Goal: Information Seeking & Learning: Check status

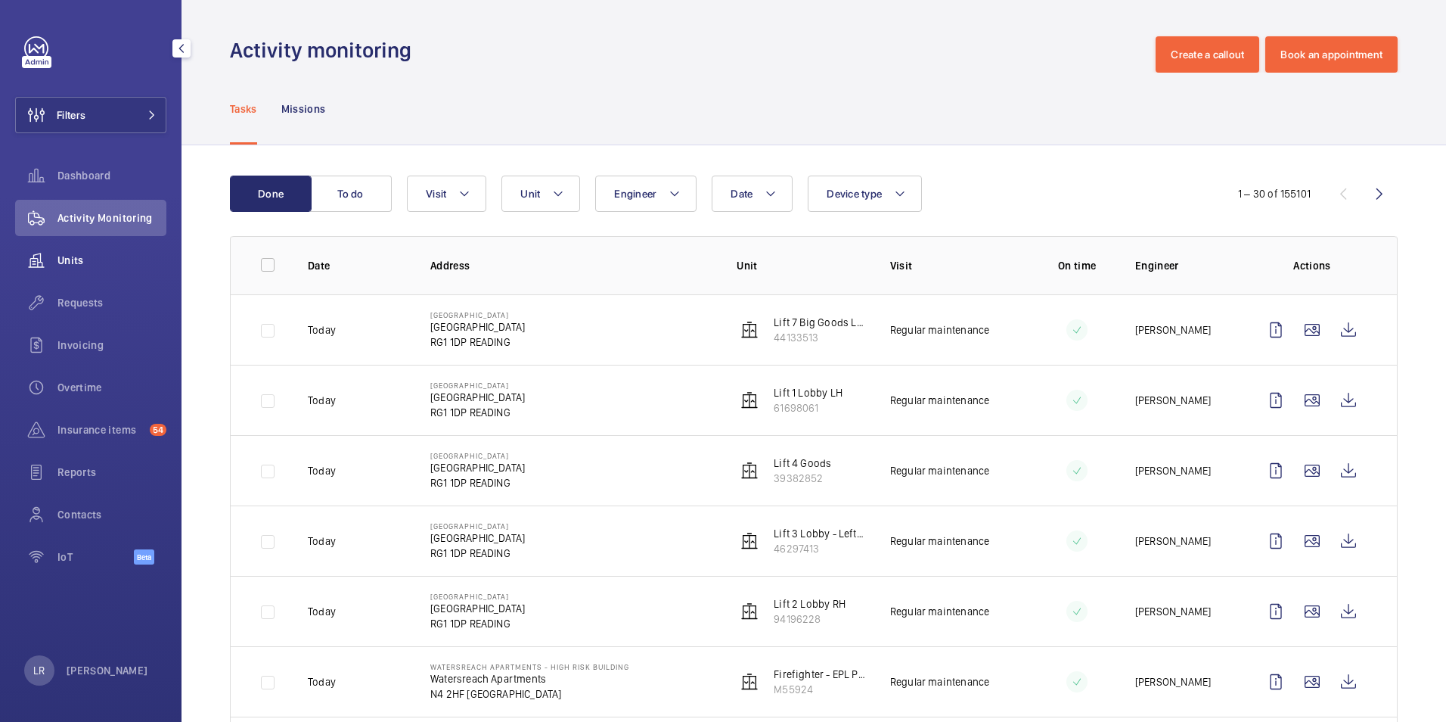
click at [105, 260] on span "Units" at bounding box center [111, 260] width 109 height 15
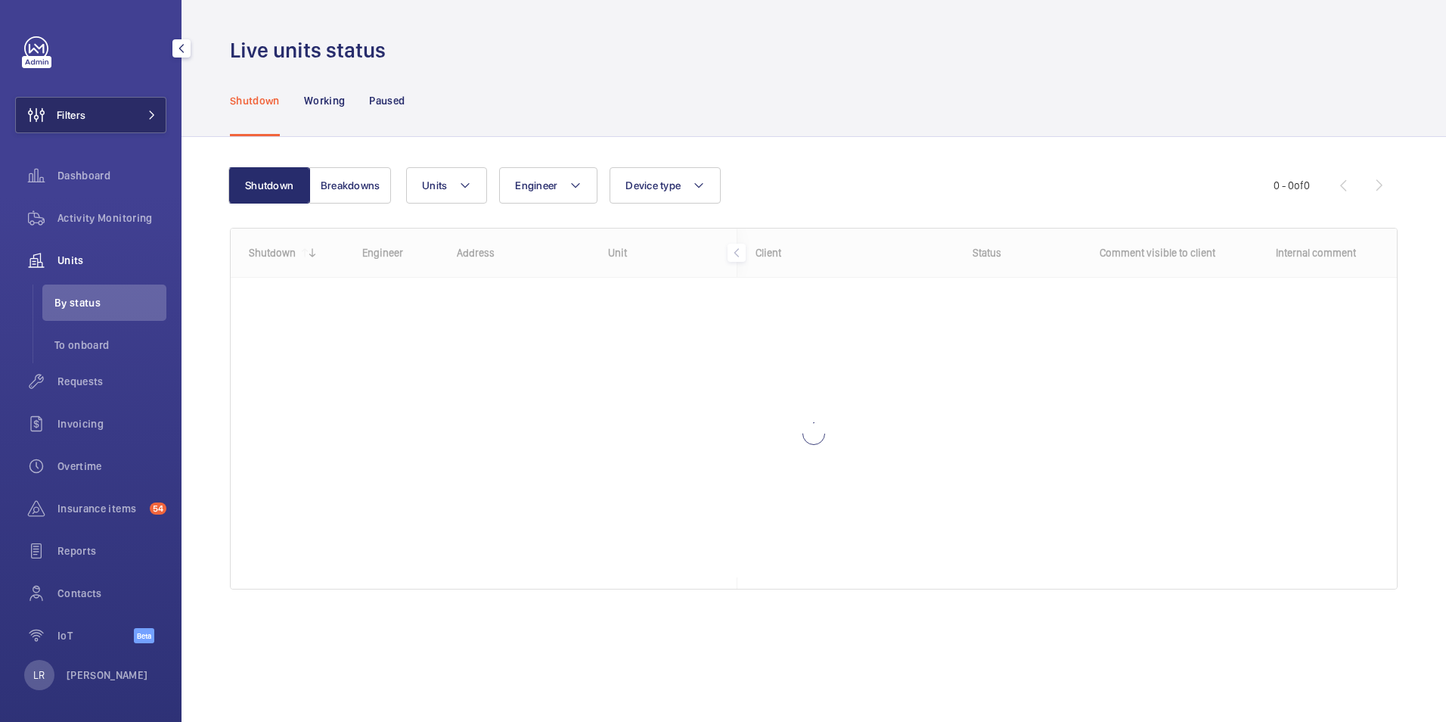
click at [115, 103] on button "Filters" at bounding box center [90, 115] width 151 height 36
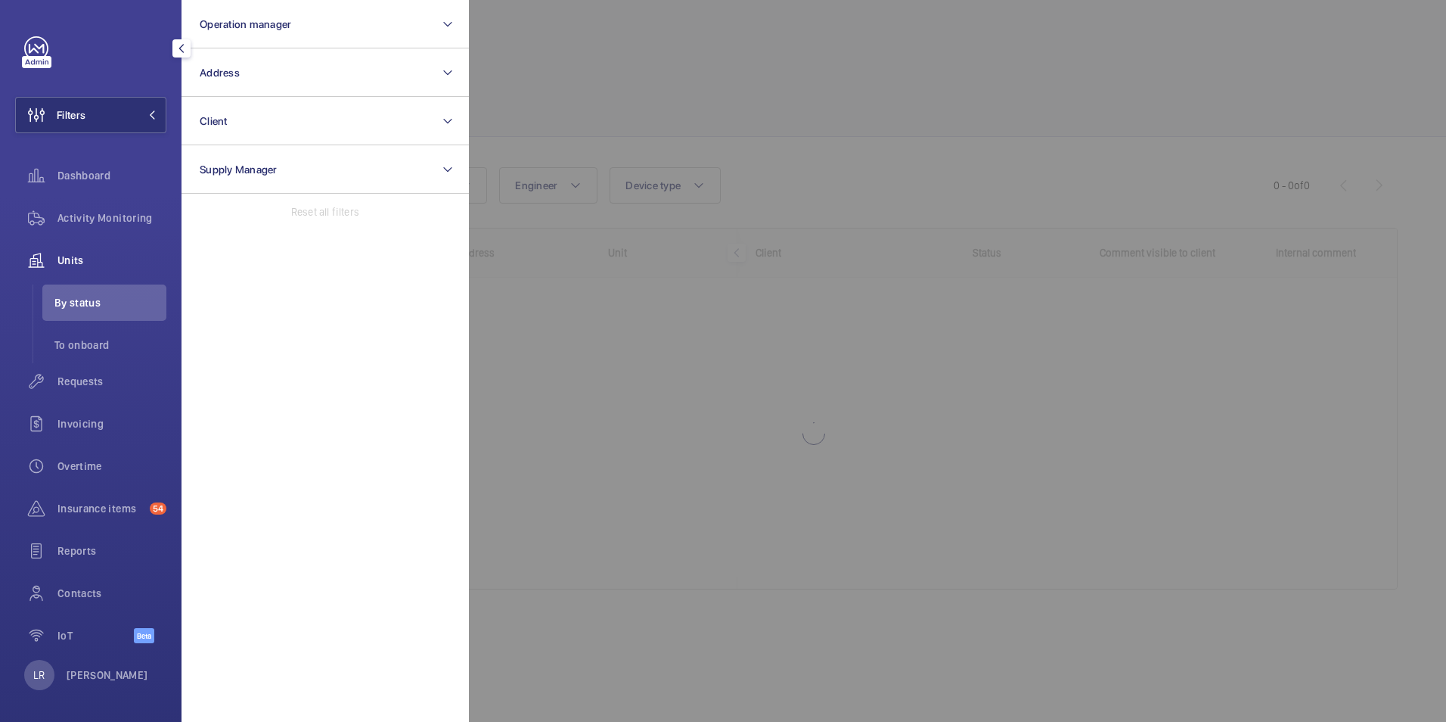
click at [536, 66] on div at bounding box center [1192, 361] width 1446 height 722
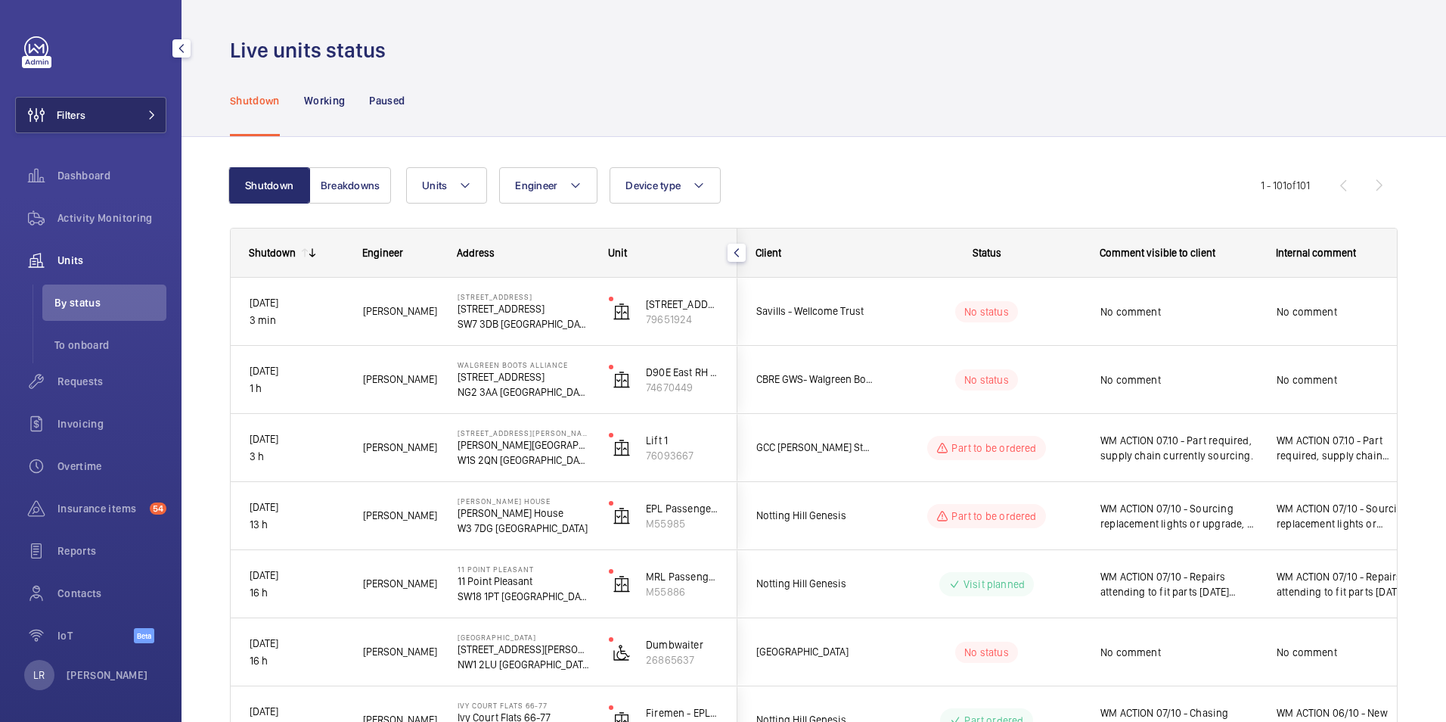
click at [107, 108] on button "Filters" at bounding box center [90, 115] width 151 height 36
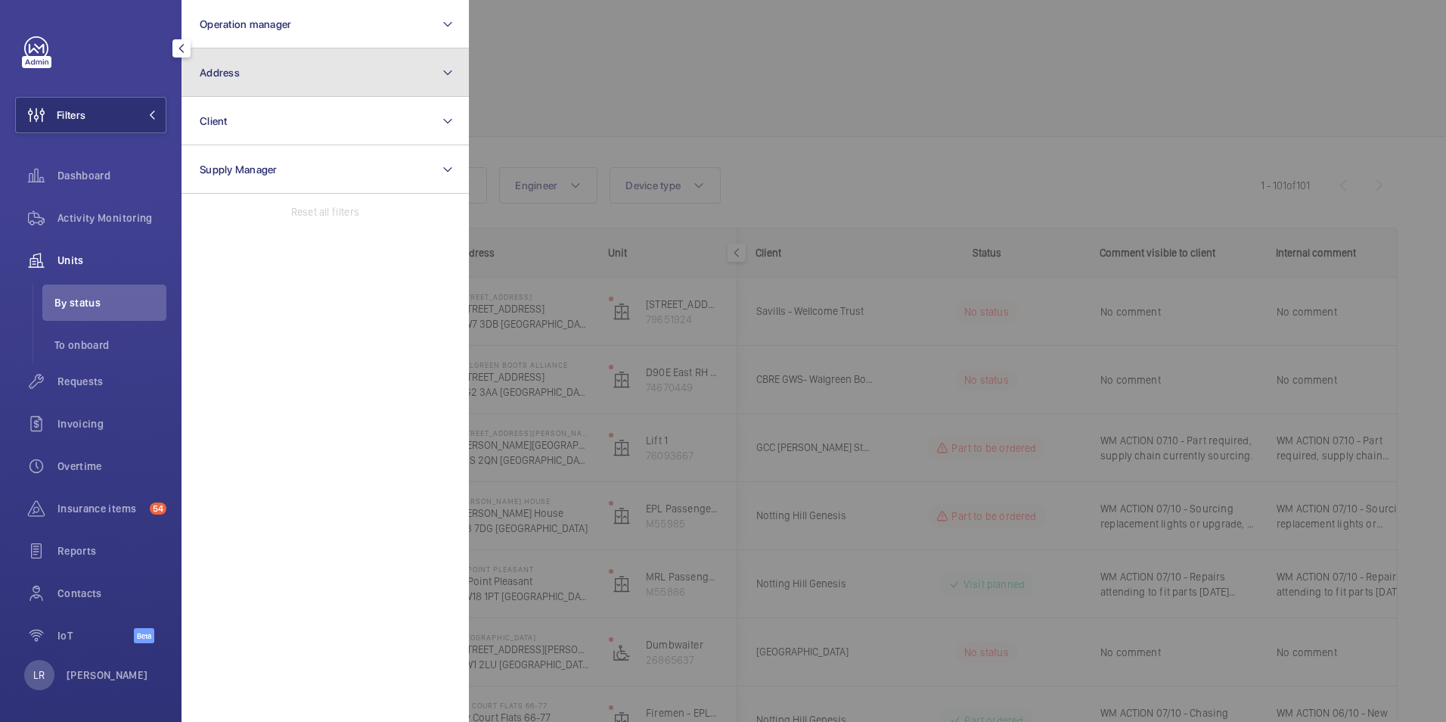
click at [223, 69] on span "Address" at bounding box center [220, 73] width 40 height 12
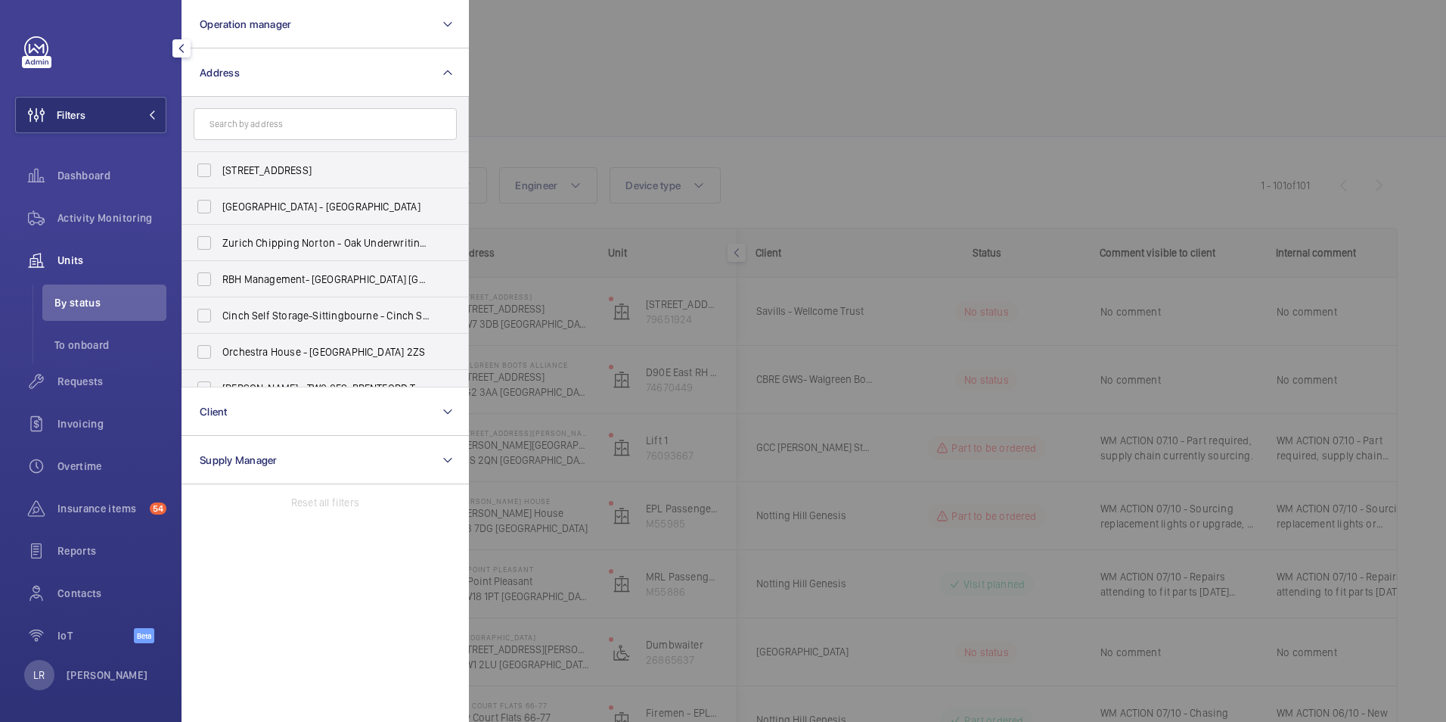
click at [248, 123] on input "text" at bounding box center [325, 124] width 263 height 32
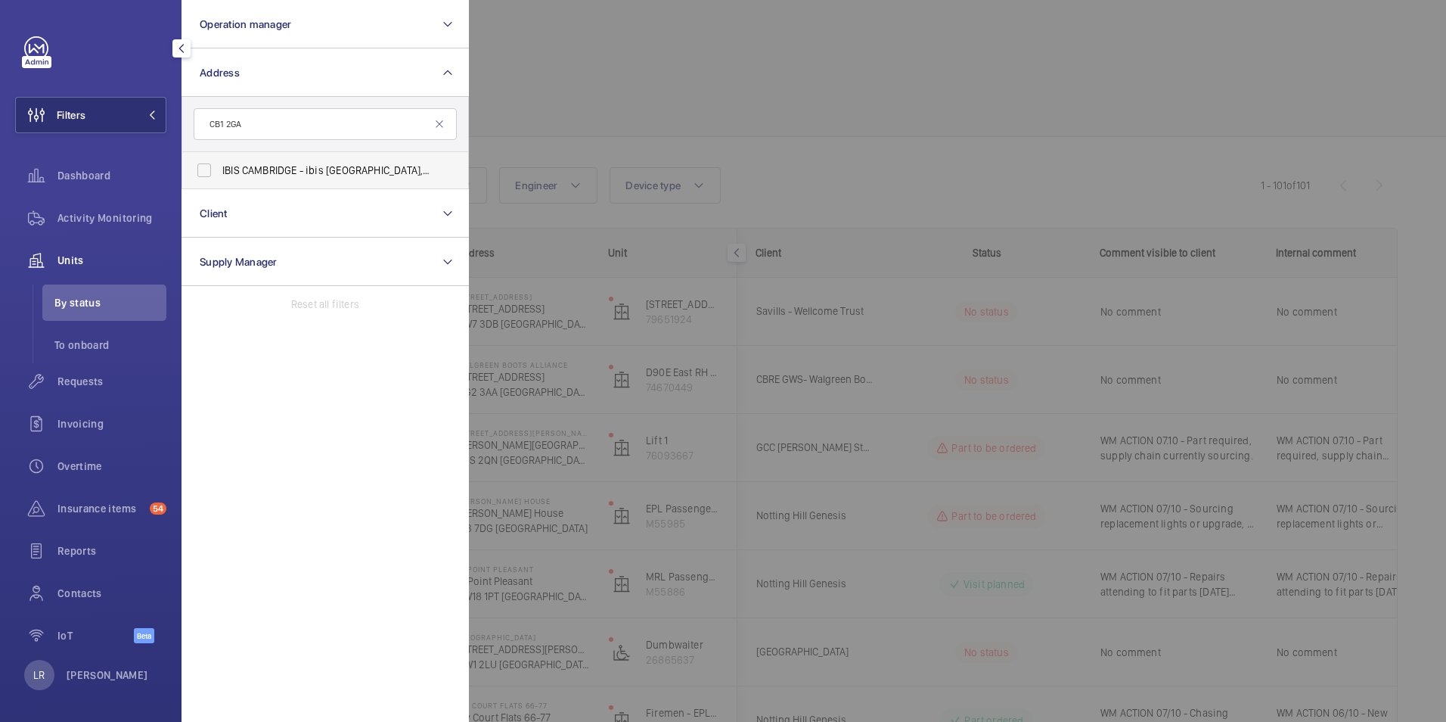
type input "CB1 2GA"
drag, startPoint x: 298, startPoint y: 173, endPoint x: 303, endPoint y: 180, distance: 8.6
click at [303, 180] on label "IBIS CAMBRIDGE - ibis [GEOGRAPHIC_DATA], [GEOGRAPHIC_DATA]" at bounding box center [313, 170] width 263 height 36
drag, startPoint x: 303, startPoint y: 180, endPoint x: 390, endPoint y: 172, distance: 87.4
click at [389, 172] on span "IBIS CAMBRIDGE - ibis [GEOGRAPHIC_DATA], [GEOGRAPHIC_DATA]" at bounding box center [326, 170] width 208 height 15
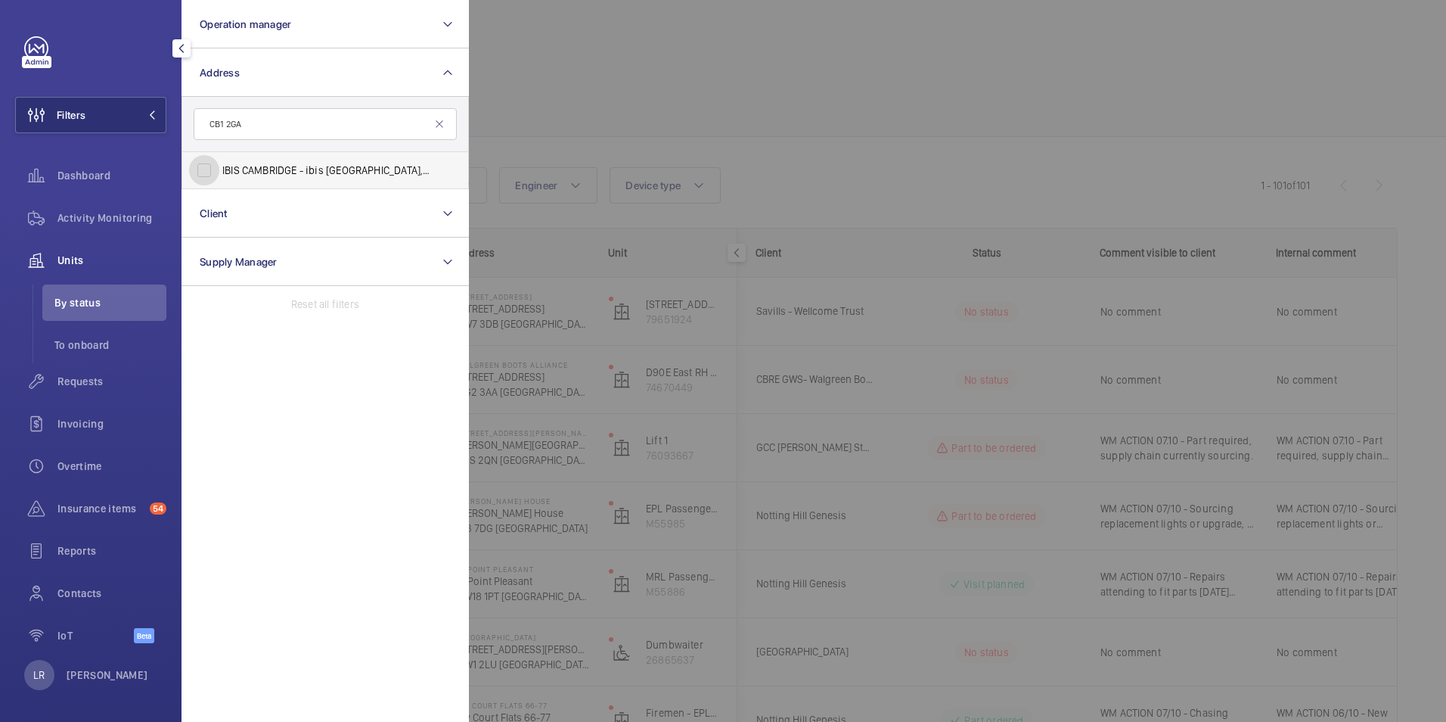
click at [219, 172] on input "IBIS CAMBRIDGE - ibis [GEOGRAPHIC_DATA], [GEOGRAPHIC_DATA]" at bounding box center [204, 170] width 30 height 30
checkbox input "true"
click at [584, 117] on div at bounding box center [1192, 361] width 1446 height 722
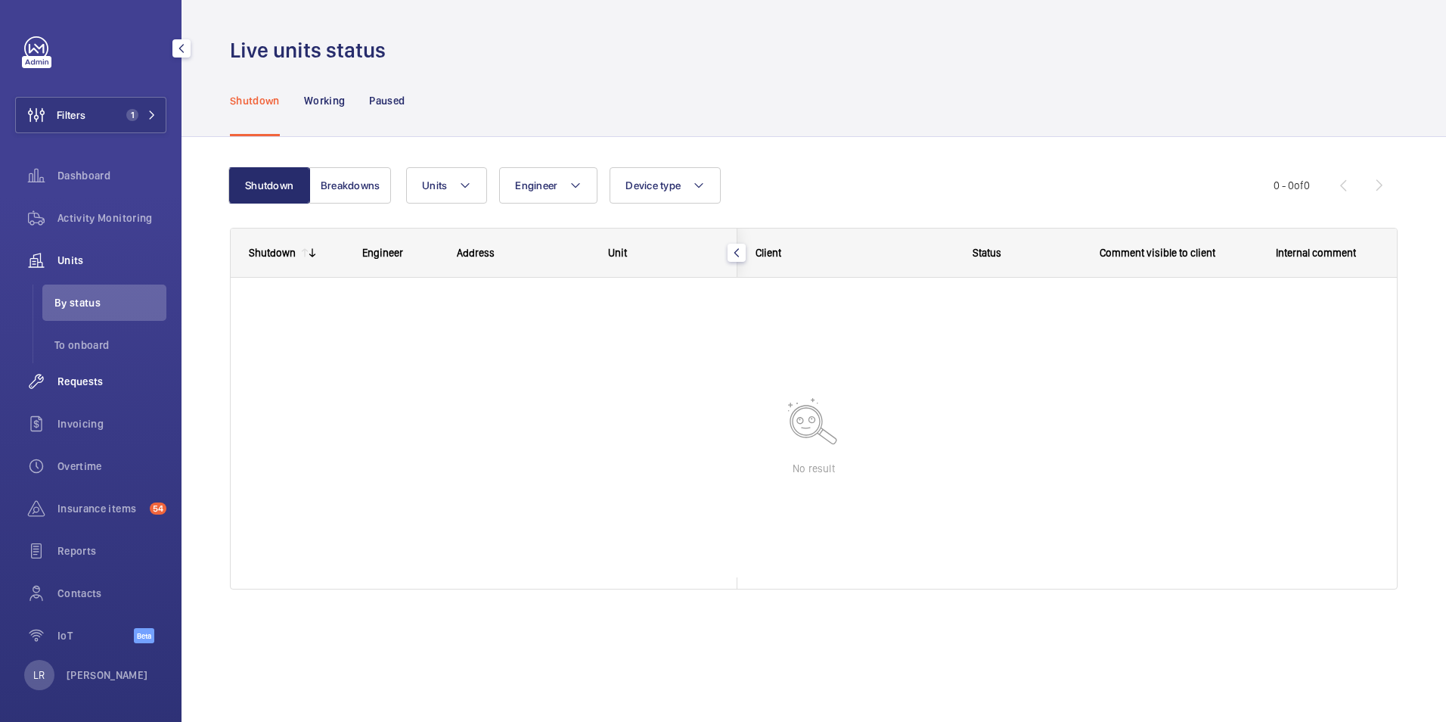
click at [98, 369] on div "Requests" at bounding box center [90, 381] width 151 height 36
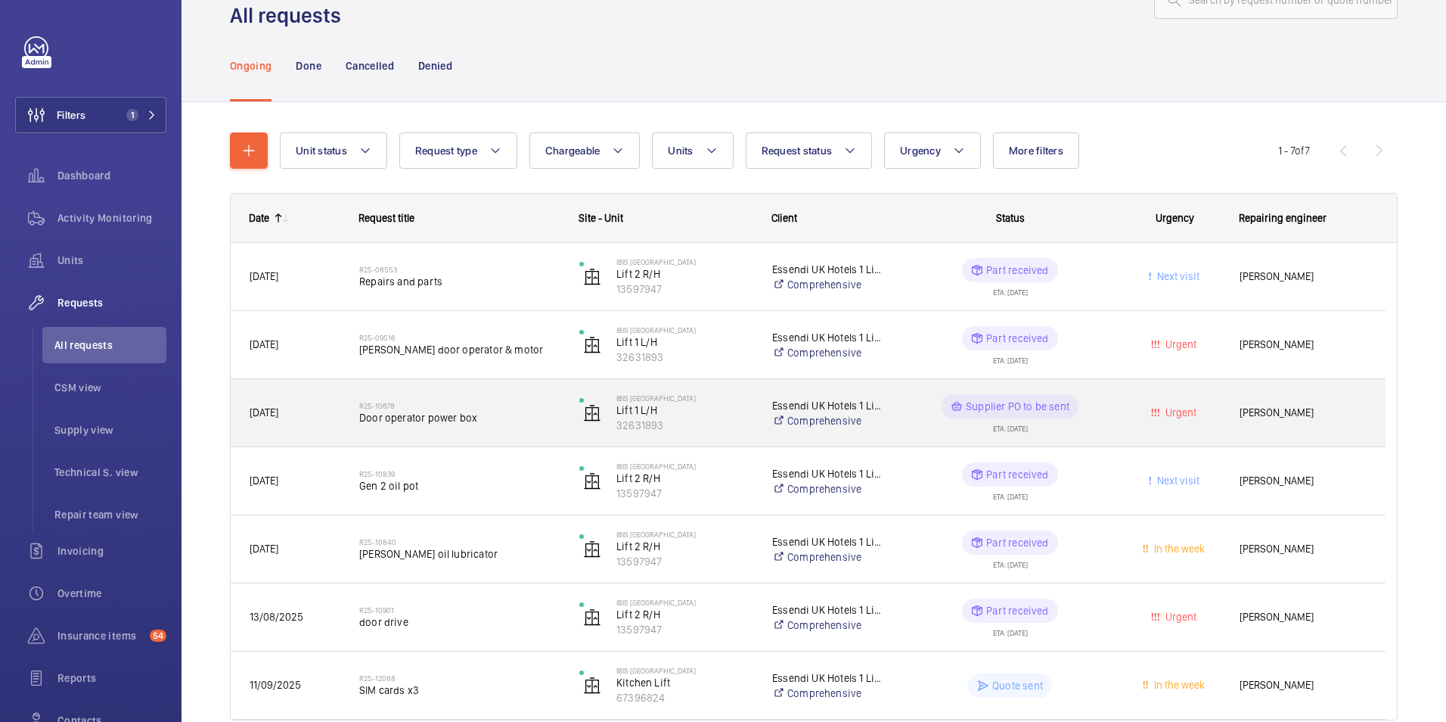
scroll to position [126, 0]
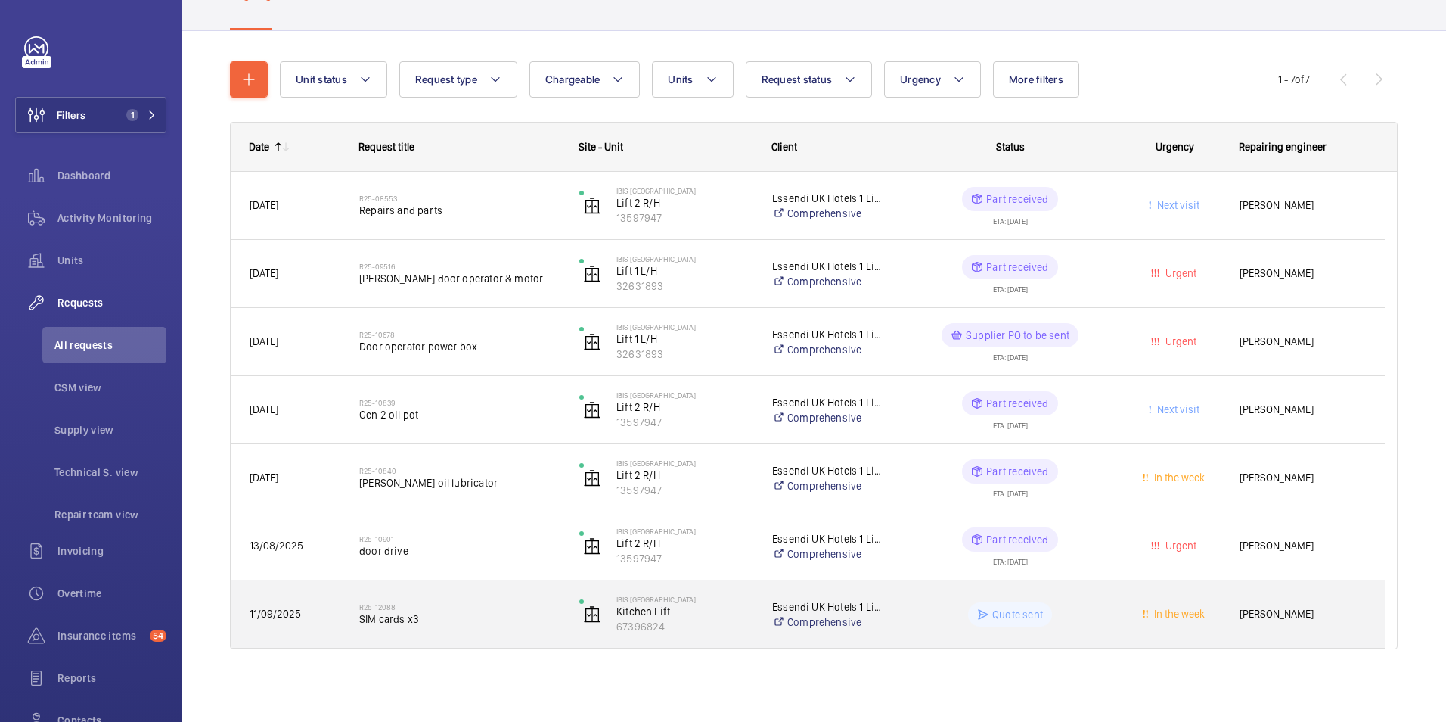
click at [540, 618] on span "SIM cards x3" at bounding box center [459, 618] width 200 height 15
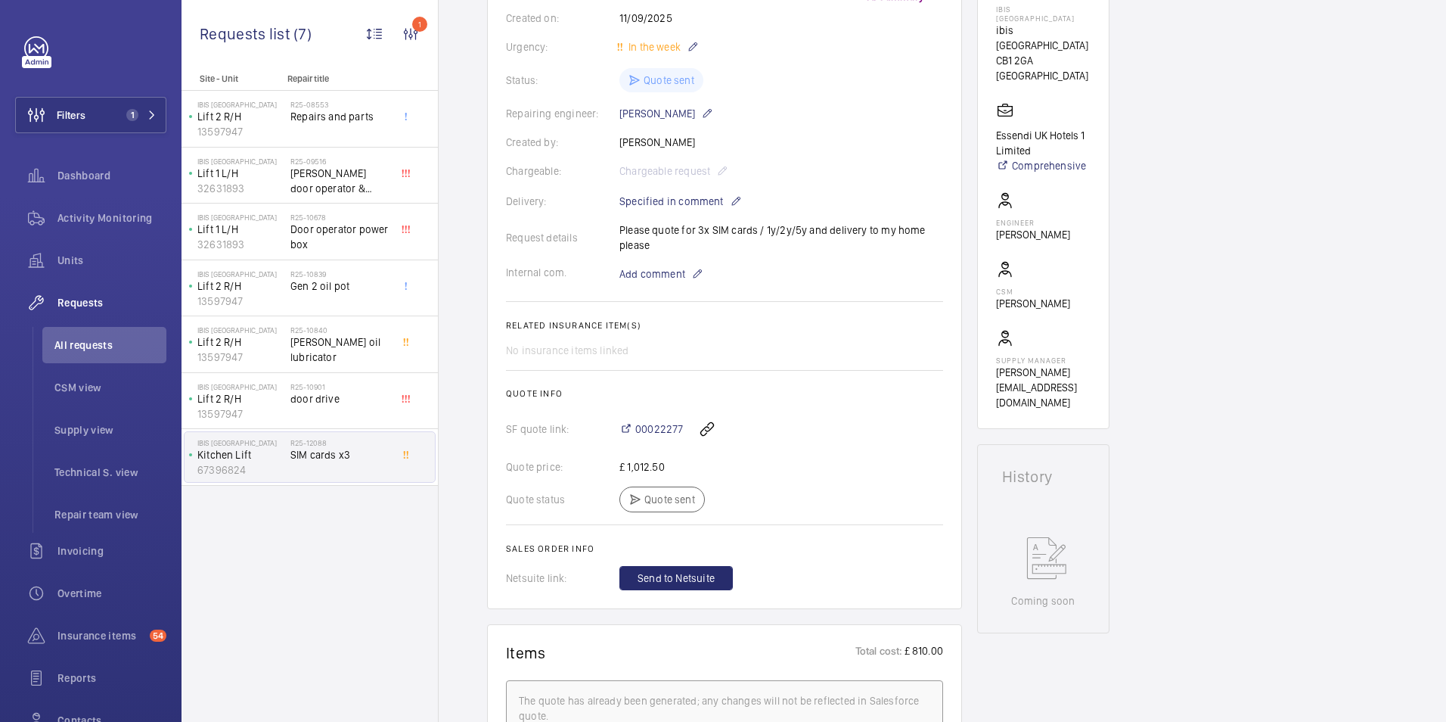
scroll to position [303, 0]
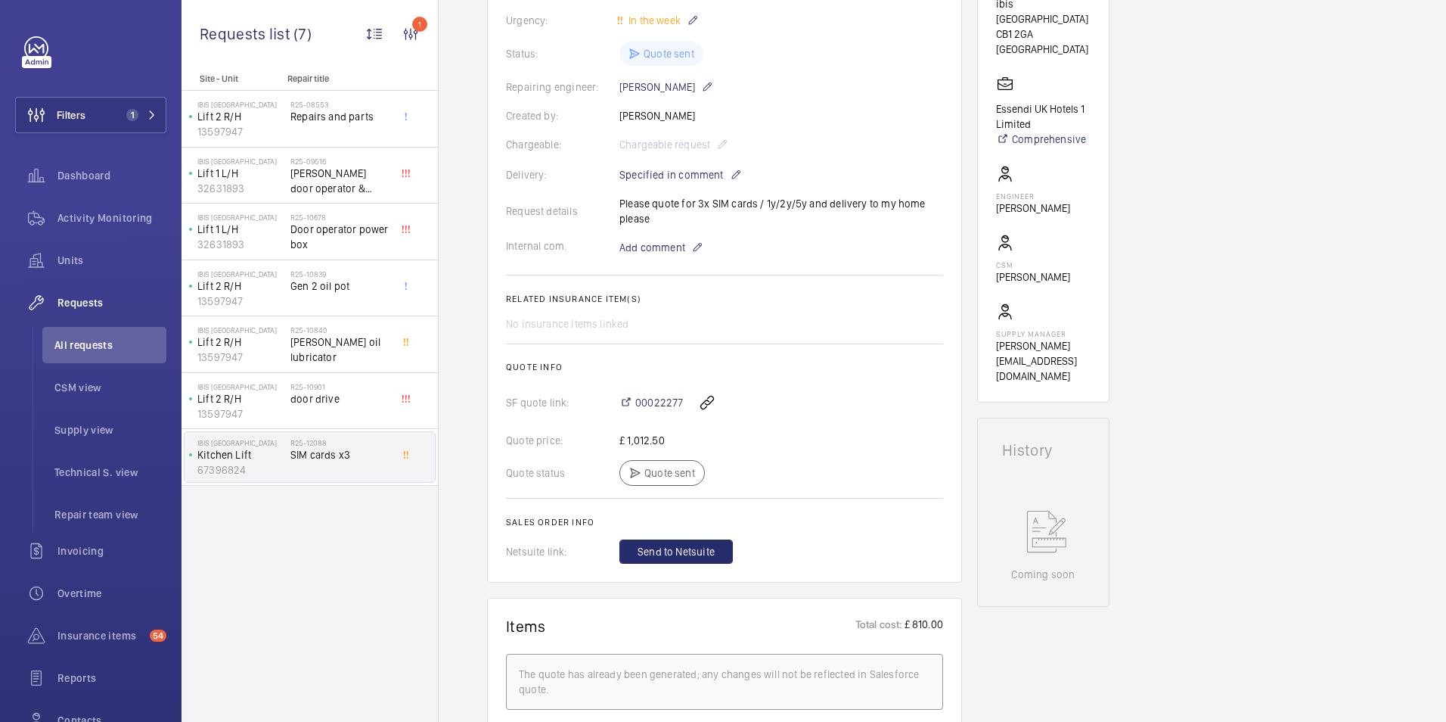
click at [849, 370] on h2 "Quote info" at bounding box center [724, 367] width 437 height 11
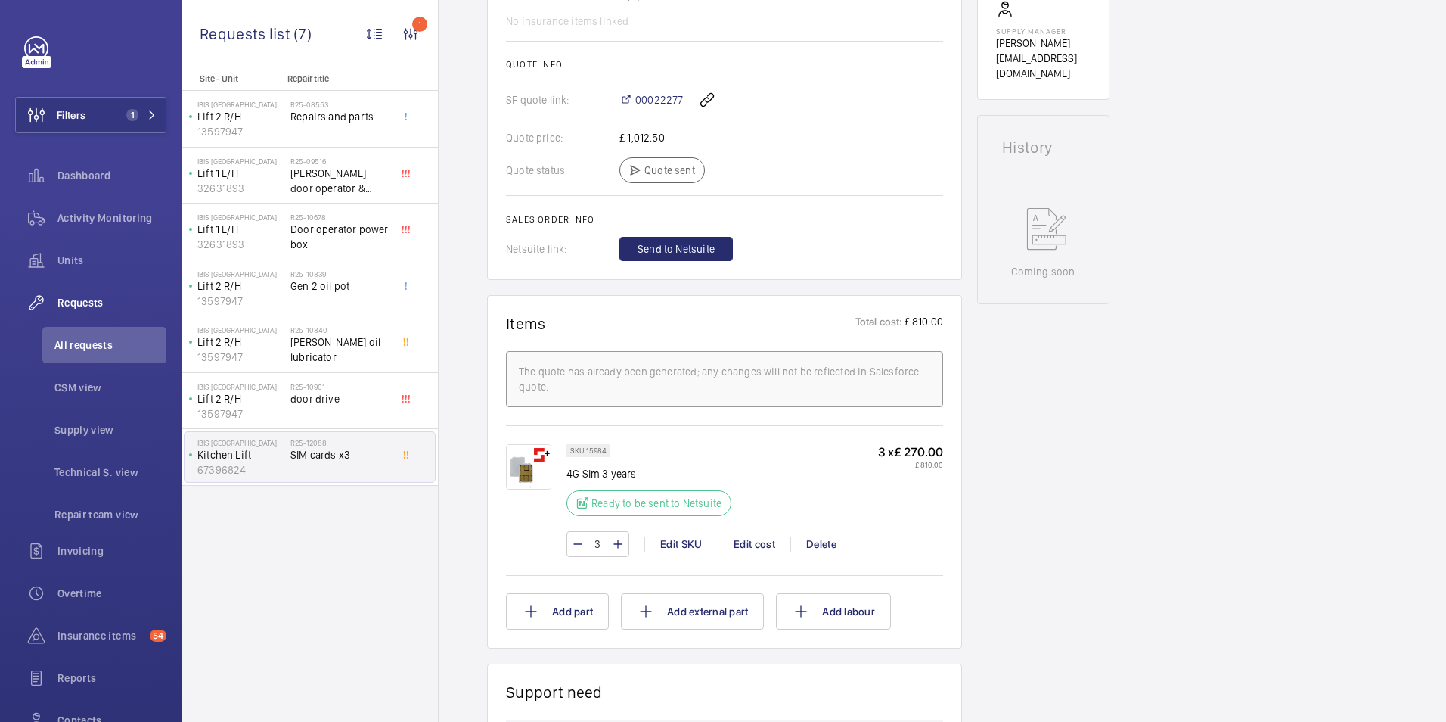
scroll to position [530, 0]
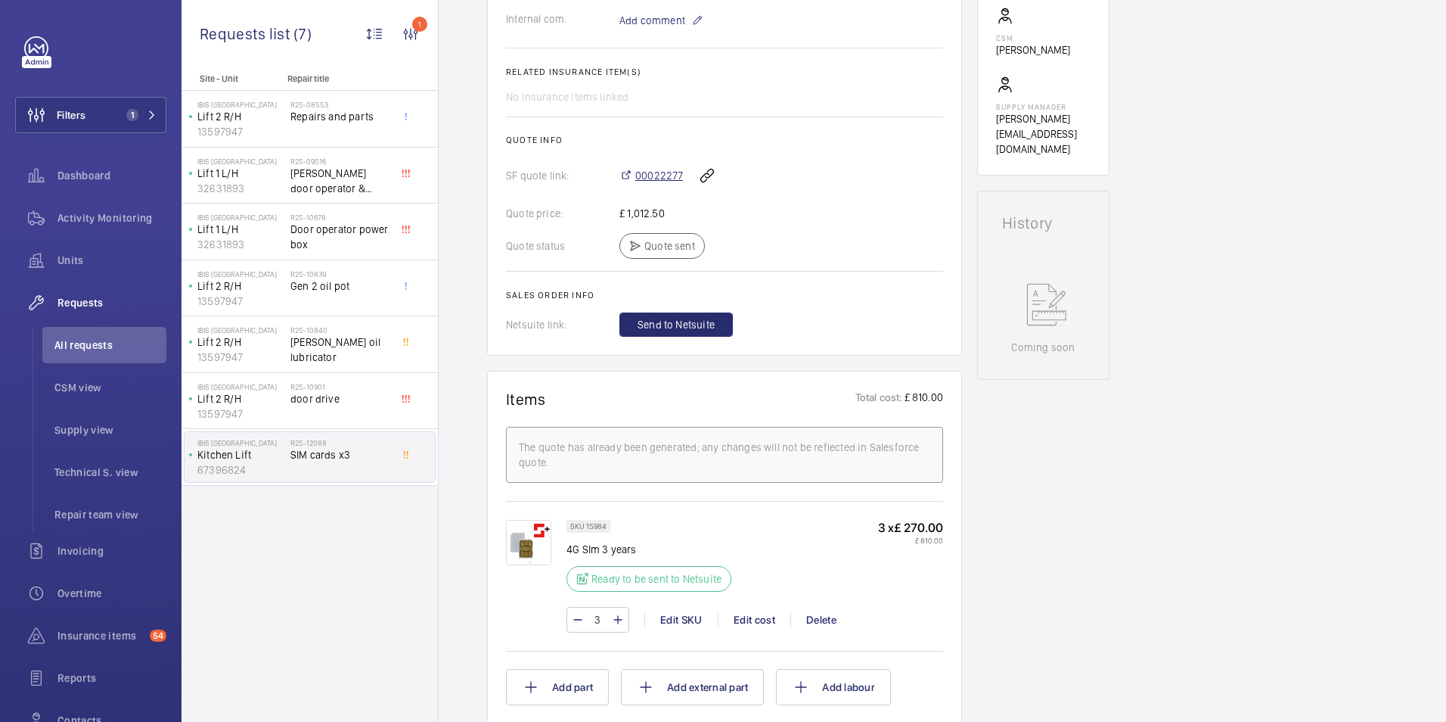
click at [648, 177] on span "00022277" at bounding box center [659, 175] width 48 height 15
click at [656, 185] on div "00022277" at bounding box center [782, 175] width 324 height 36
drag, startPoint x: 601, startPoint y: 176, endPoint x: 682, endPoint y: 176, distance: 80.9
click at [682, 176] on div "SF quote link: 00022277" at bounding box center [724, 175] width 437 height 36
copy div "00022277"
